Goal: Register for event/course

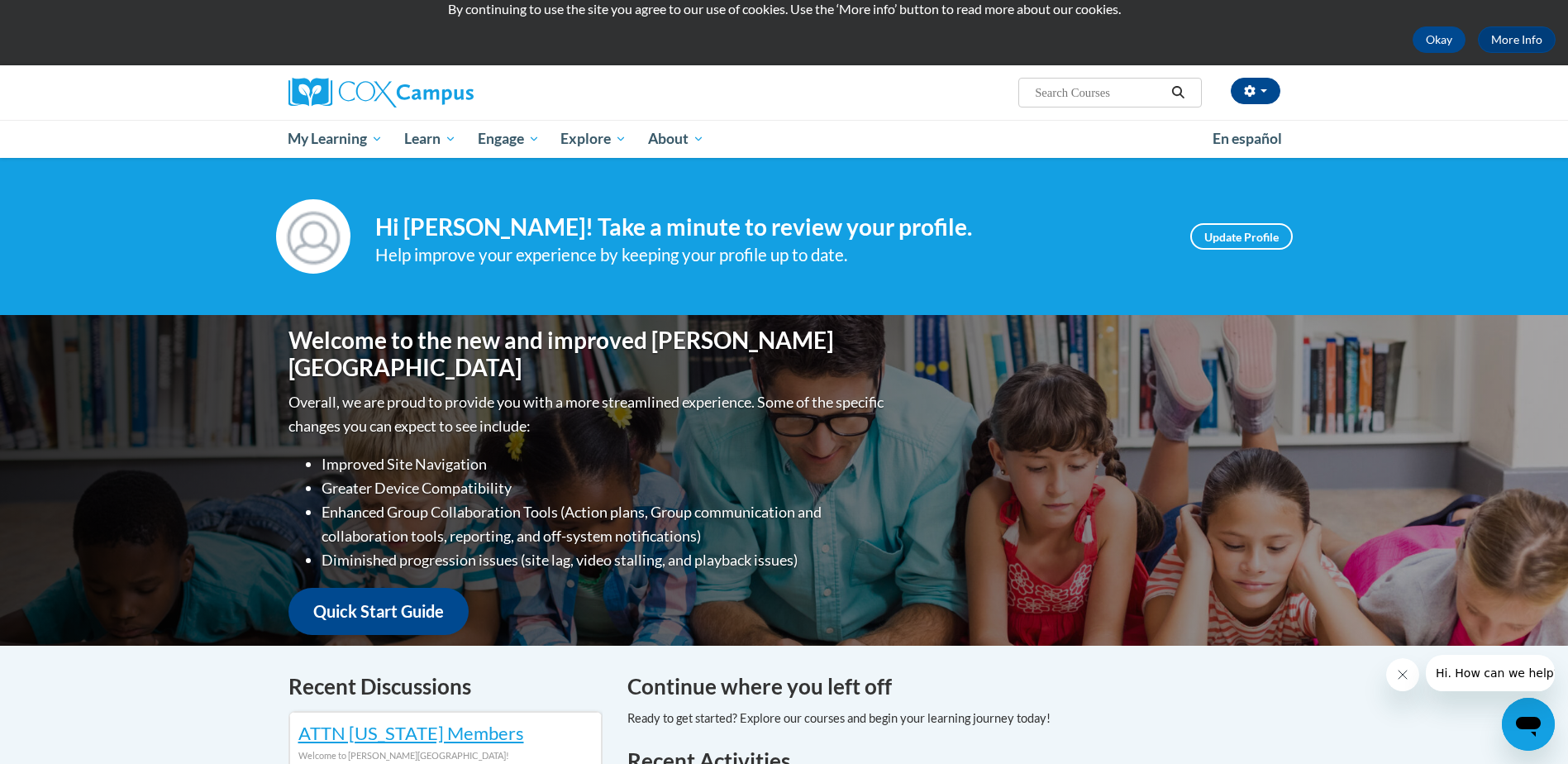
scroll to position [83, 0]
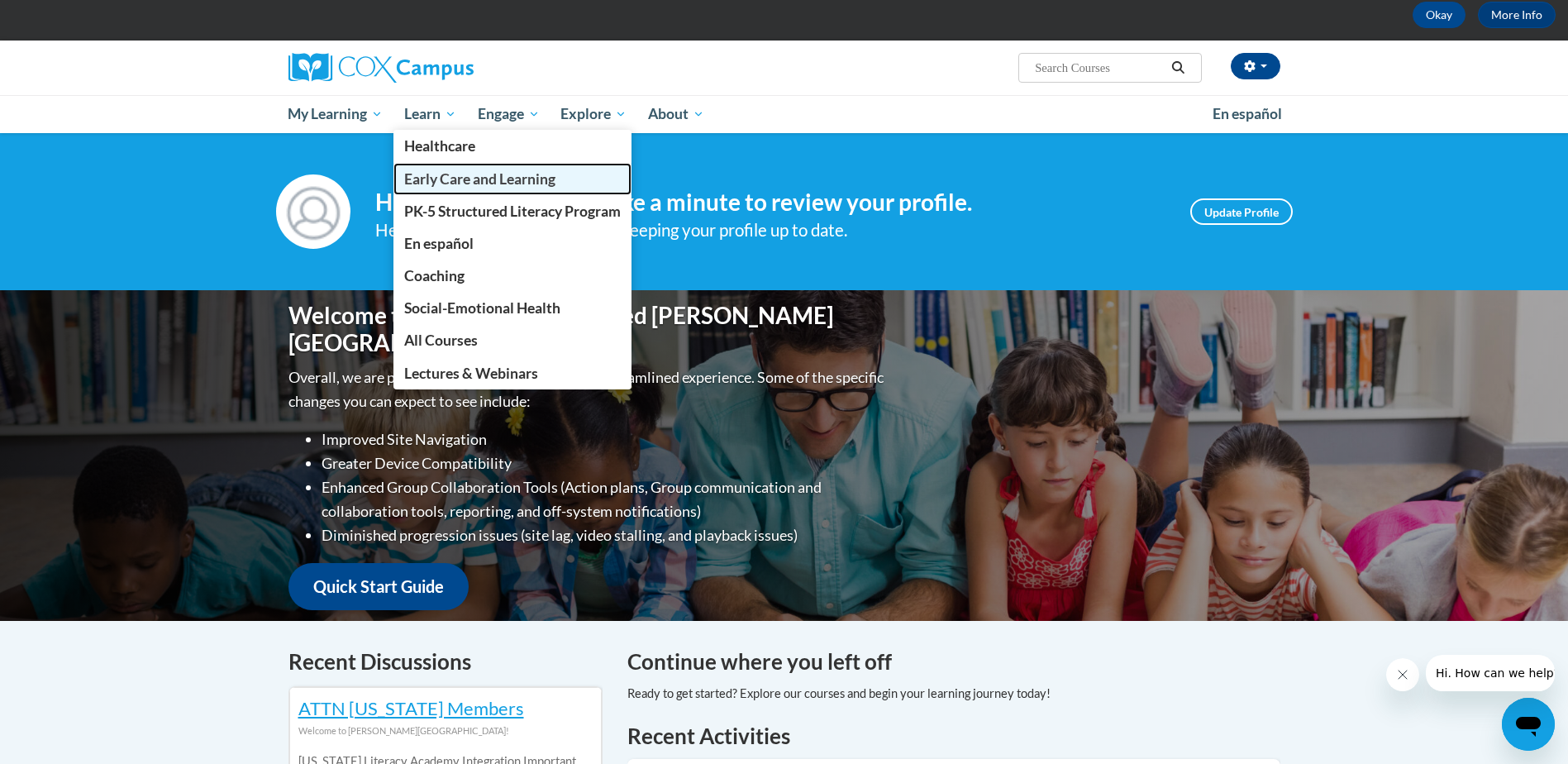
click at [472, 179] on span "Early Care and Learning" at bounding box center [480, 178] width 151 height 17
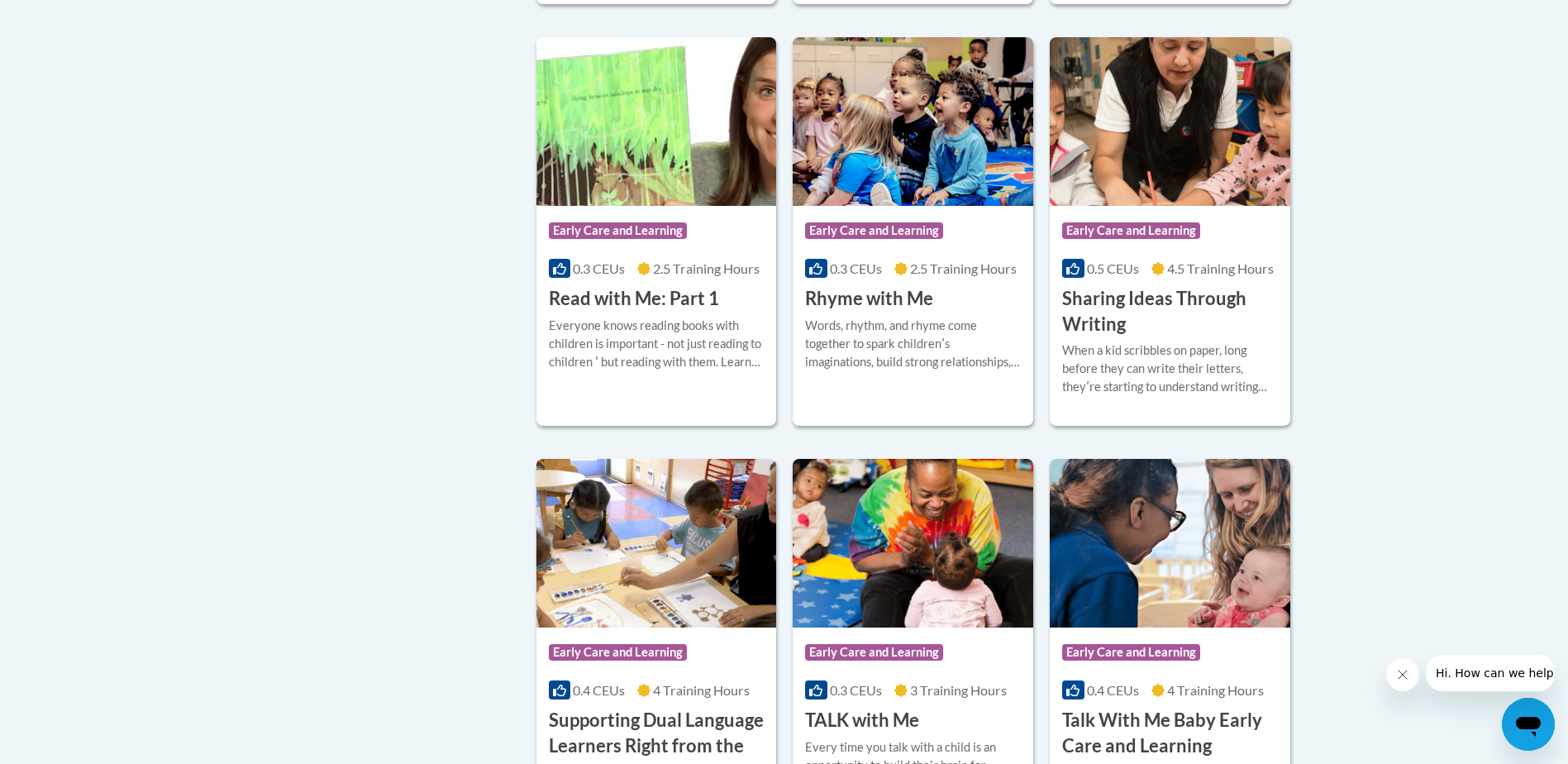
scroll to position [1984, 0]
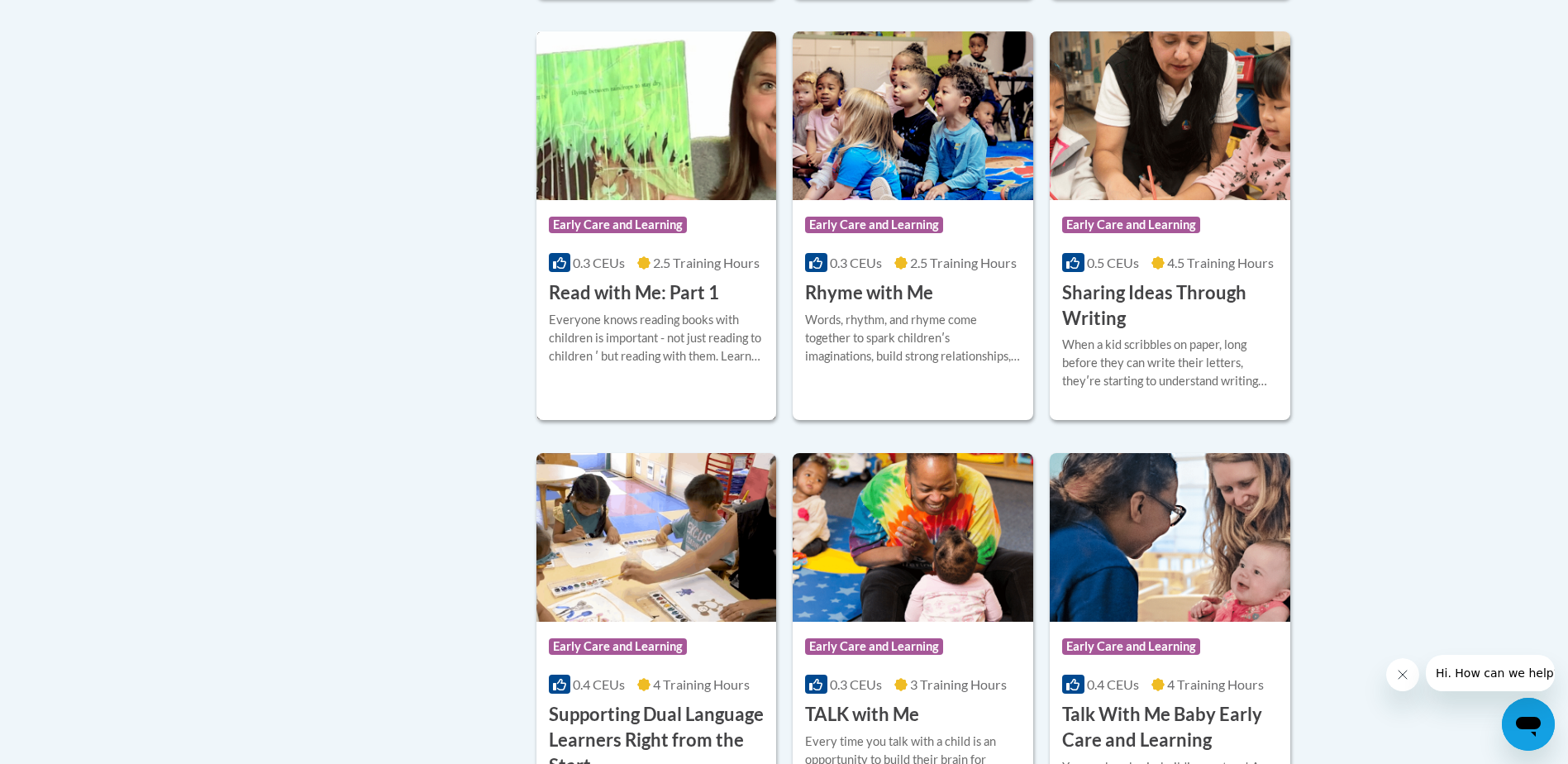
click at [634, 349] on div "Everyone knows reading books with children is important - not just reading to c…" at bounding box center [656, 337] width 215 height 54
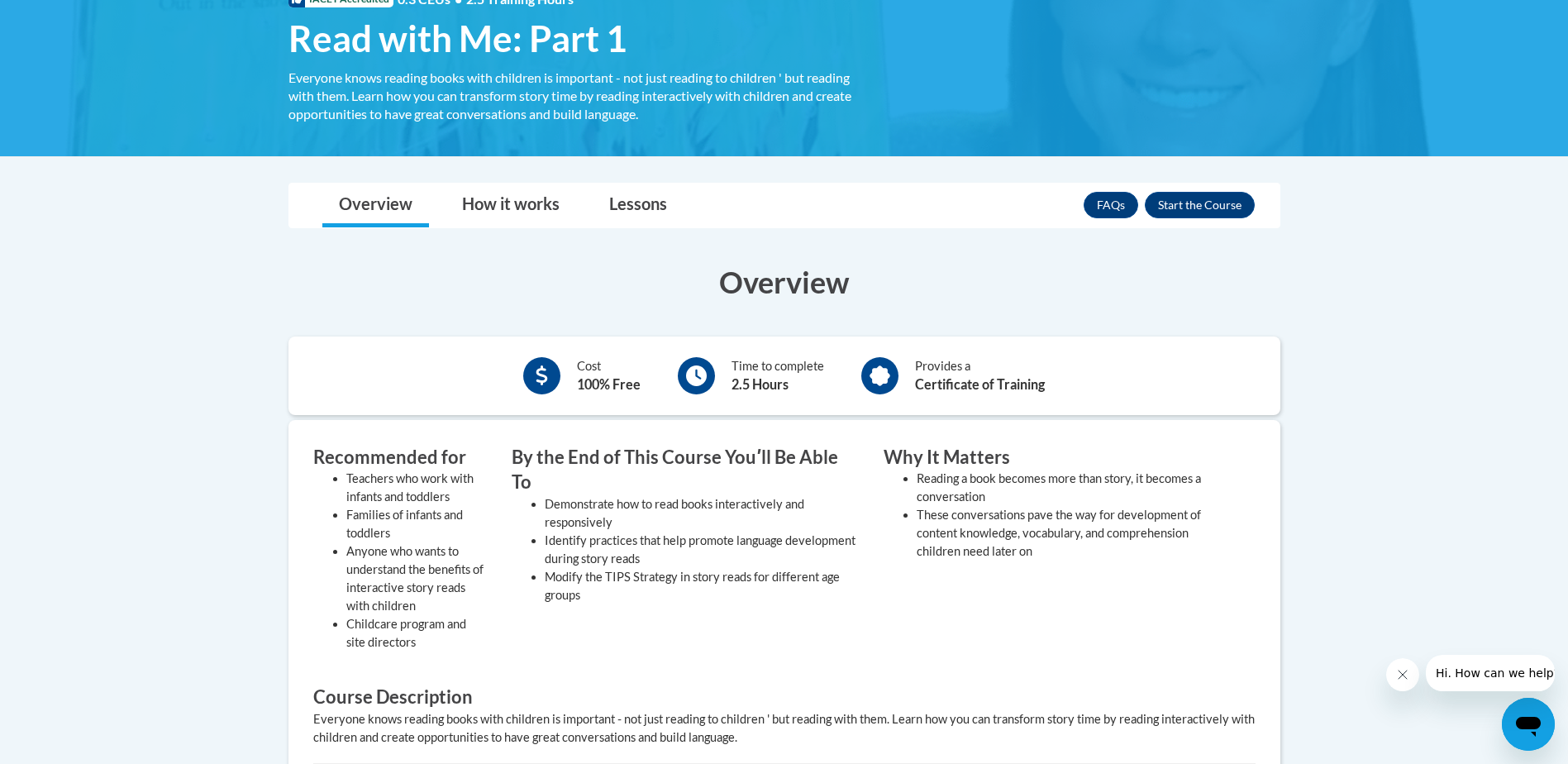
scroll to position [248, 0]
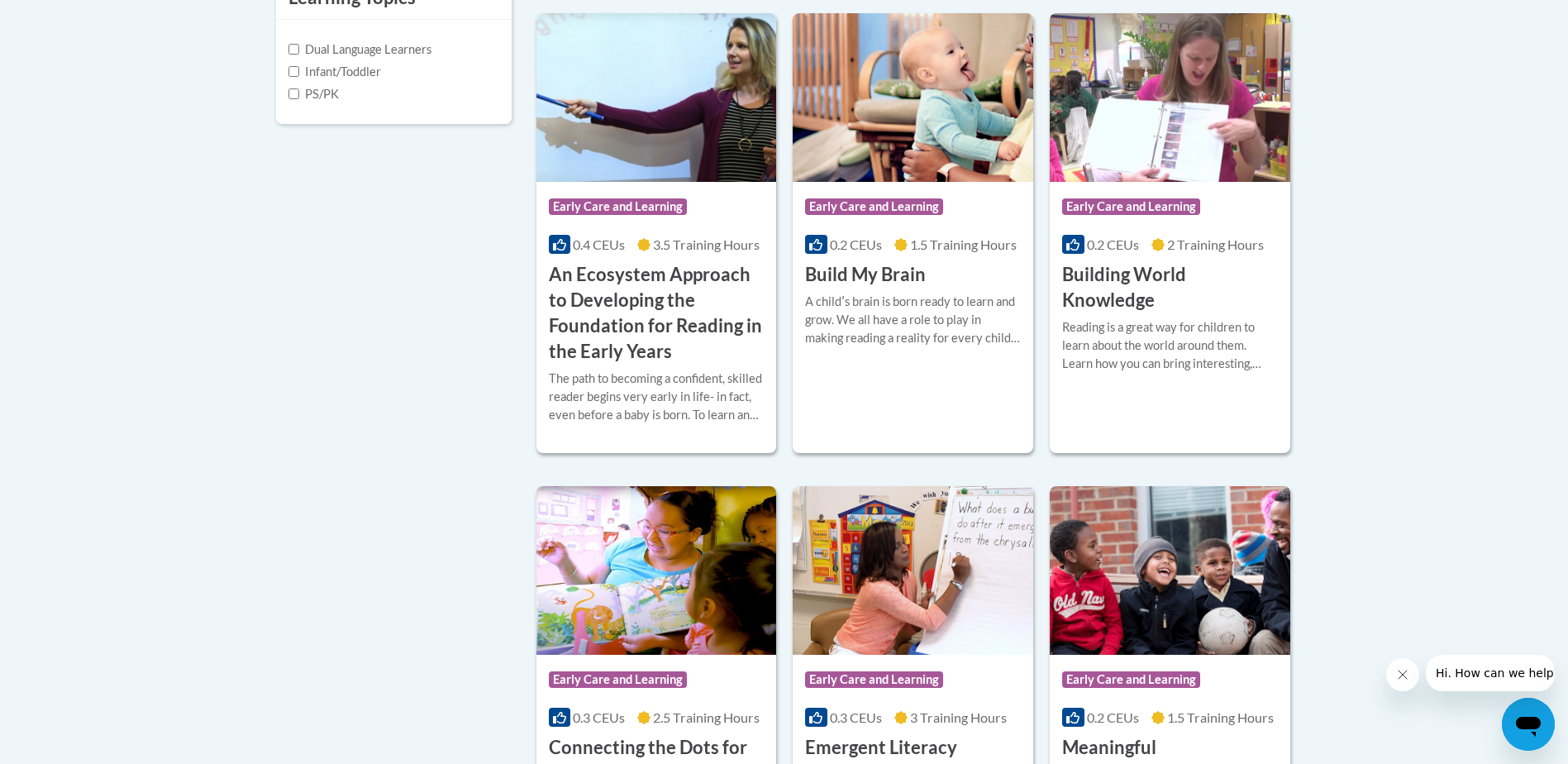
scroll to position [636, 0]
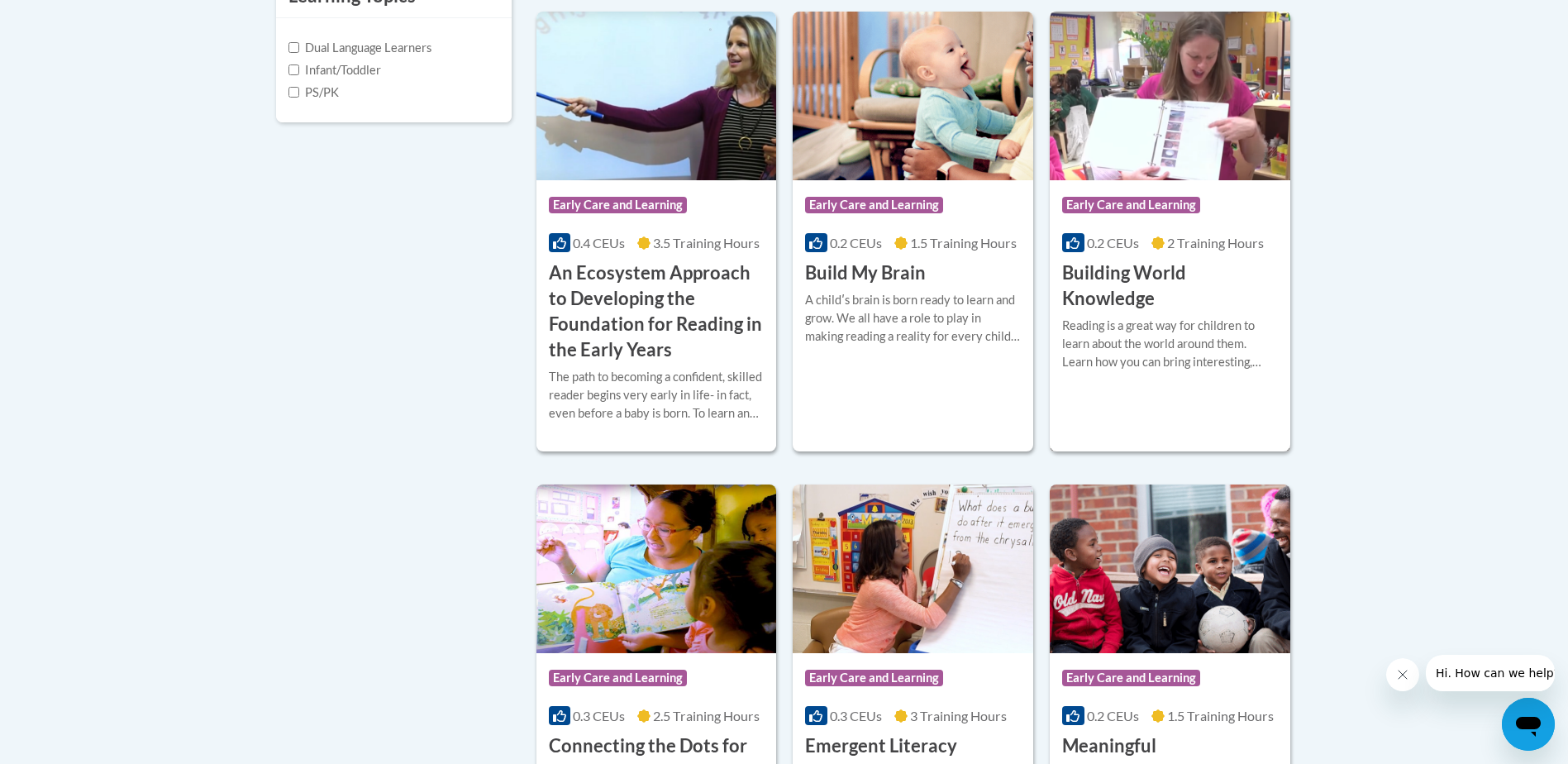
click at [1133, 267] on h3 "Building World Knowledge" at bounding box center [1170, 286] width 215 height 52
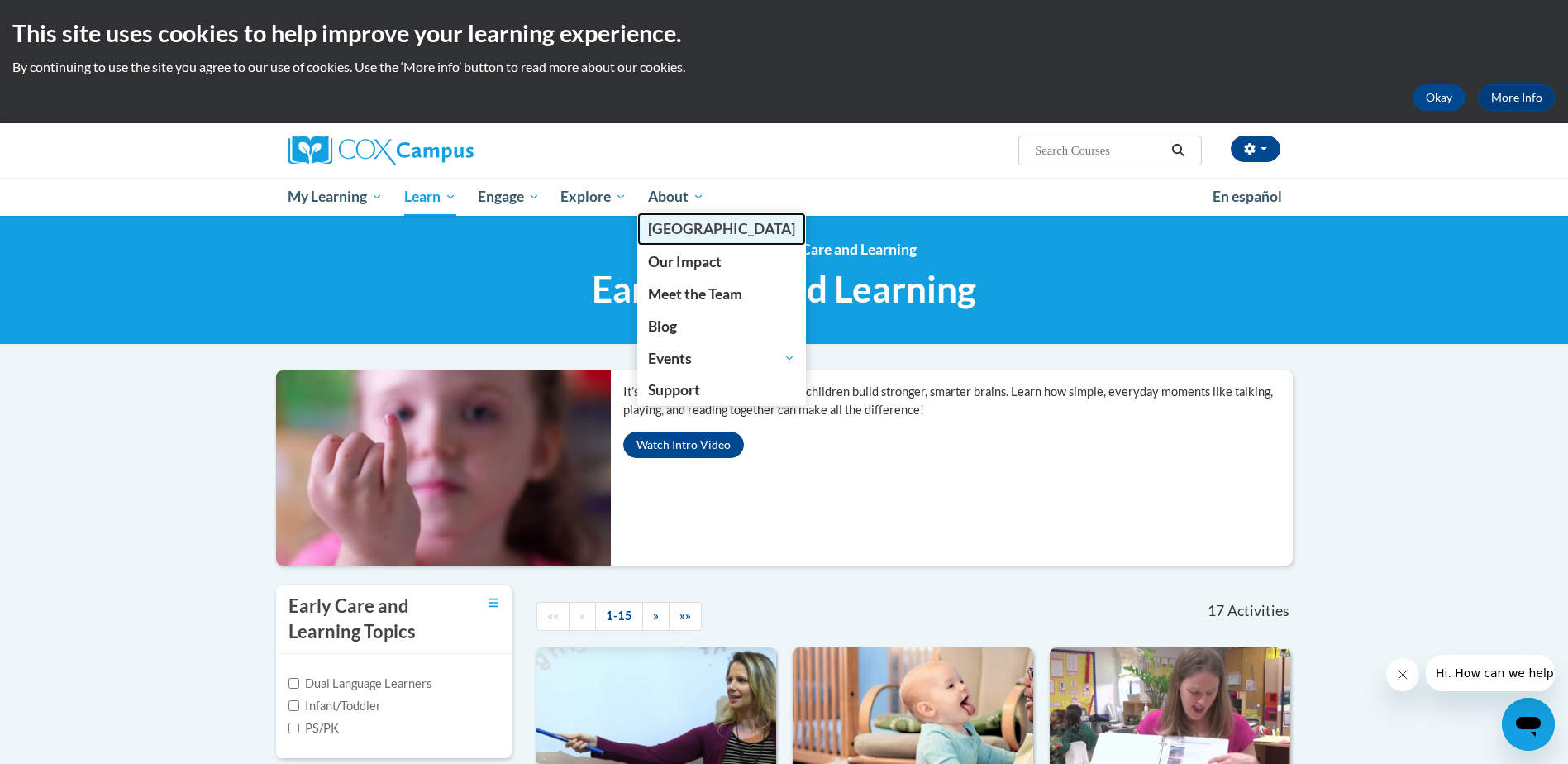
click at [685, 230] on span "[GEOGRAPHIC_DATA]" at bounding box center [721, 228] width 147 height 17
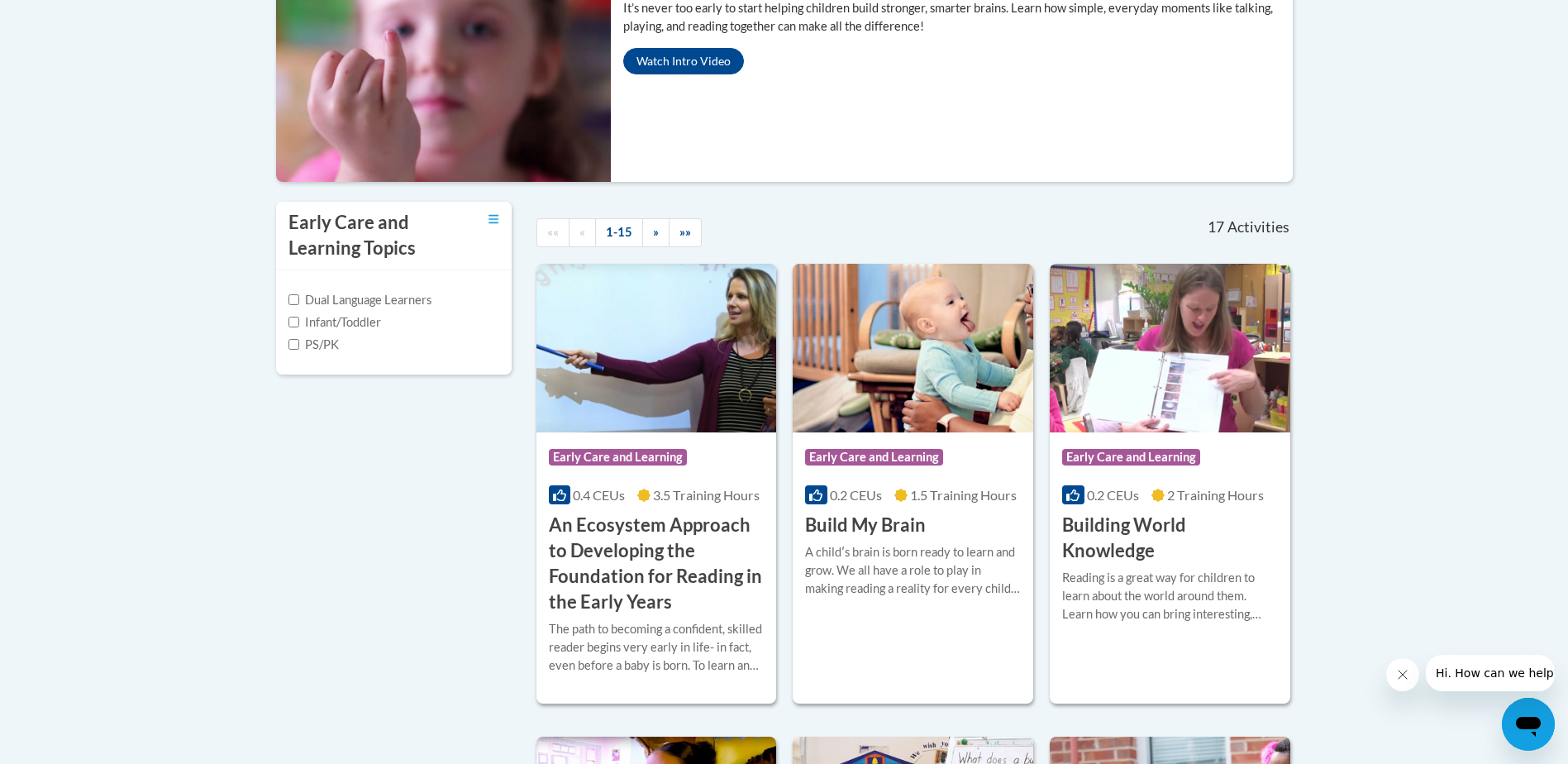
scroll to position [413, 0]
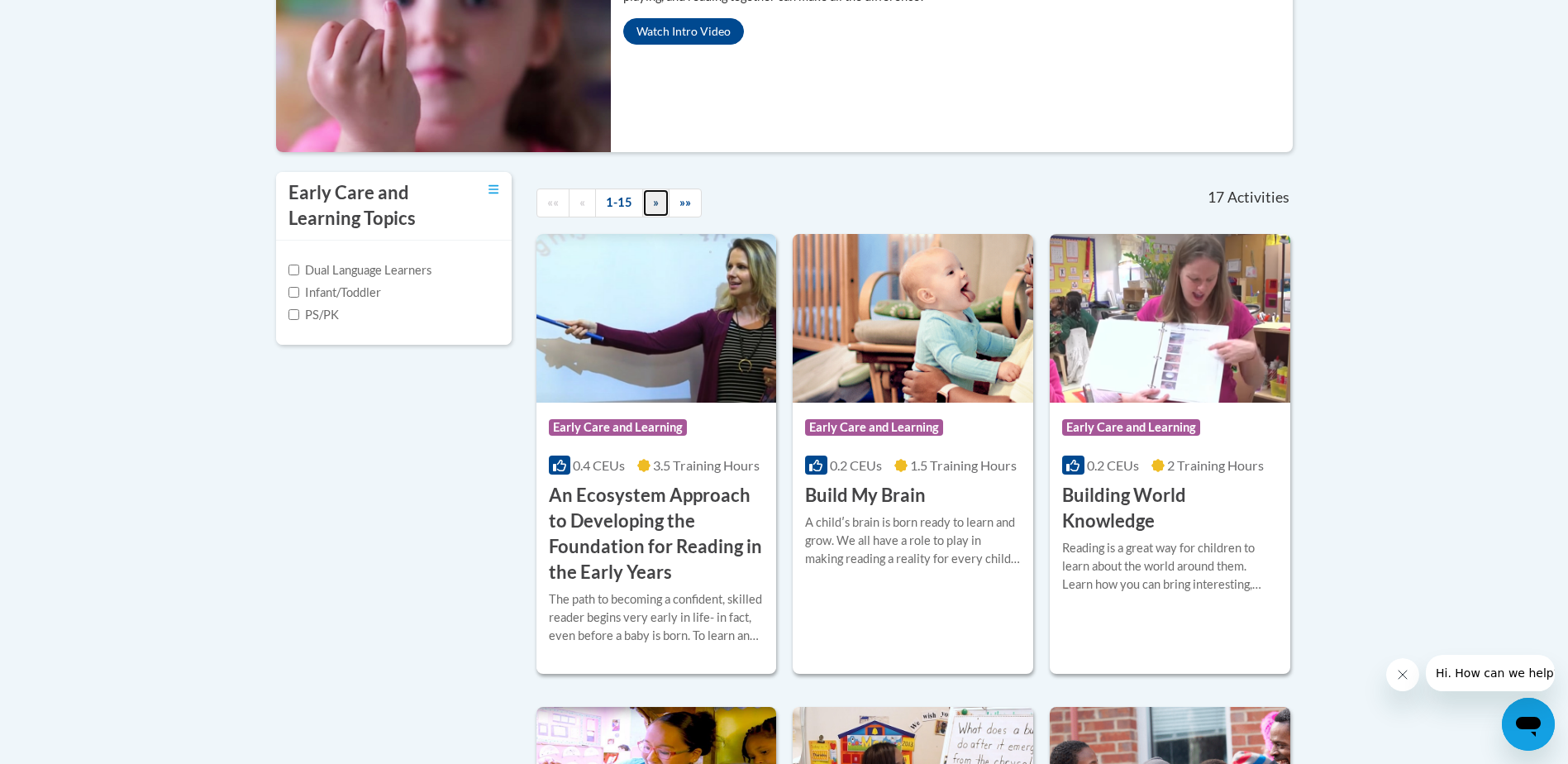
click at [661, 206] on link "»" at bounding box center [655, 203] width 28 height 28
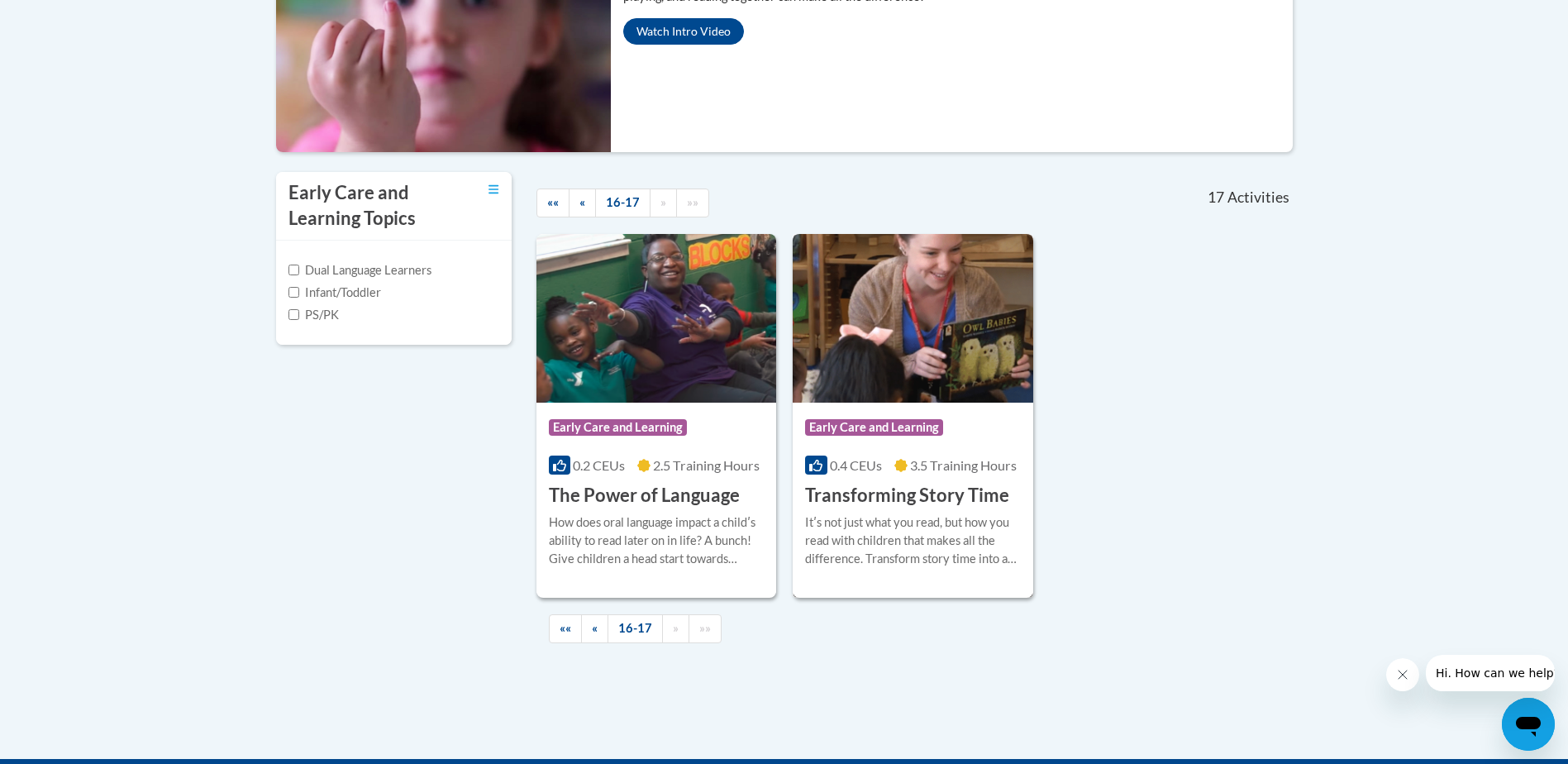
click at [921, 501] on h3 "Transforming Story Time" at bounding box center [906, 495] width 204 height 26
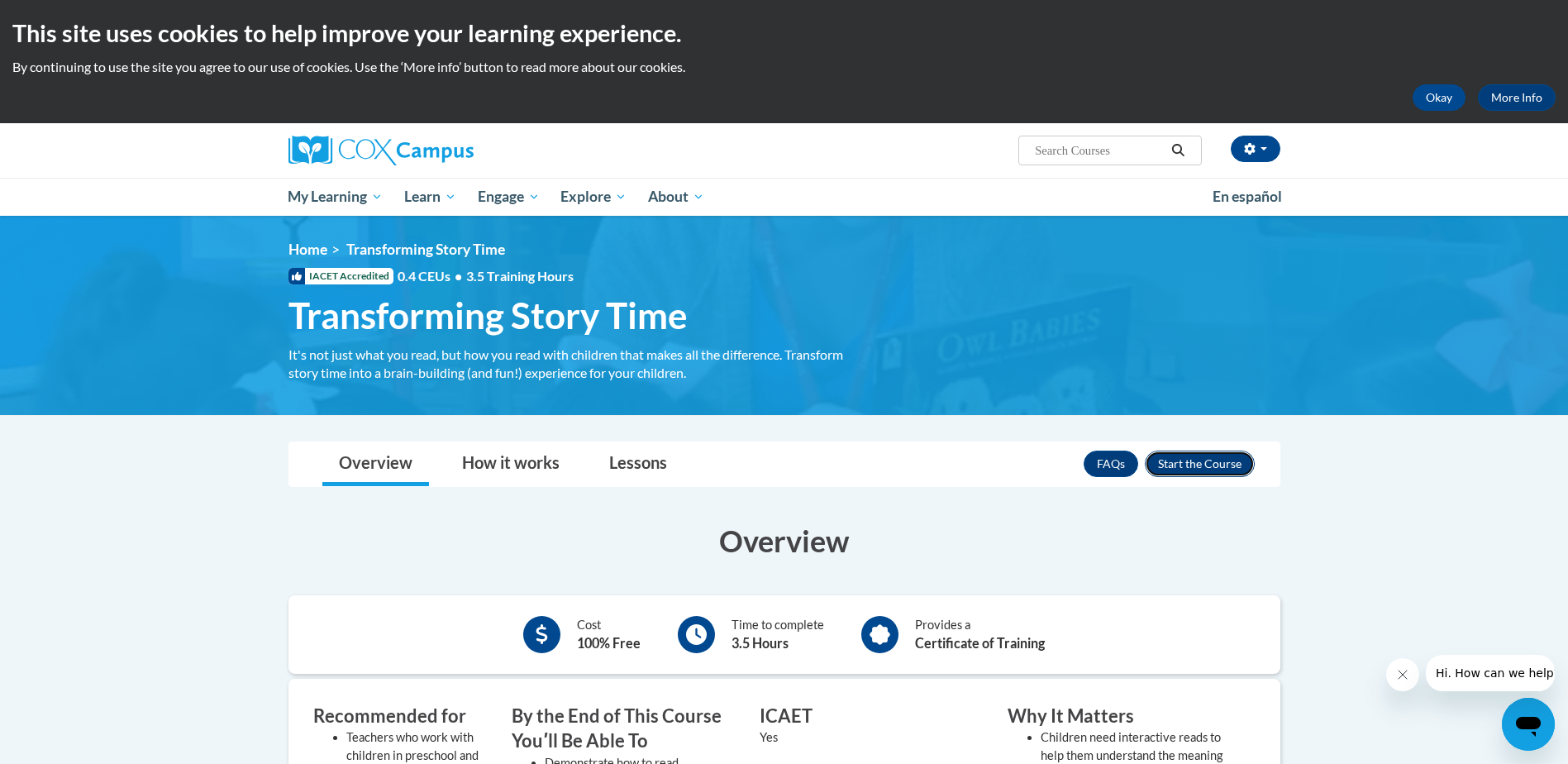
click at [1194, 463] on button "Enroll" at bounding box center [1199, 464] width 110 height 27
